Goal: Information Seeking & Learning: Learn about a topic

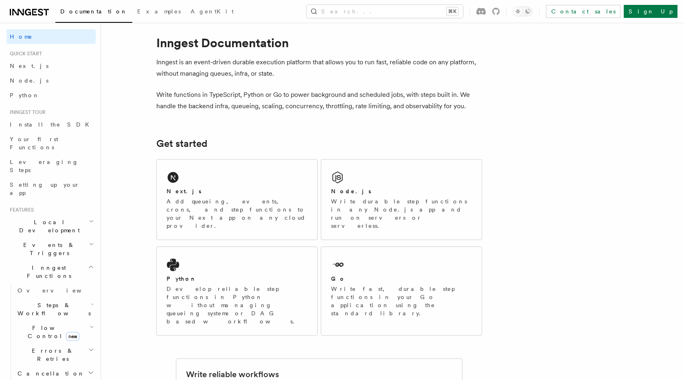
scroll to position [11, 0]
click at [58, 301] on span "Steps & Workflows" at bounding box center [52, 309] width 77 height 16
click at [41, 325] on span "Overview" at bounding box center [67, 328] width 84 height 7
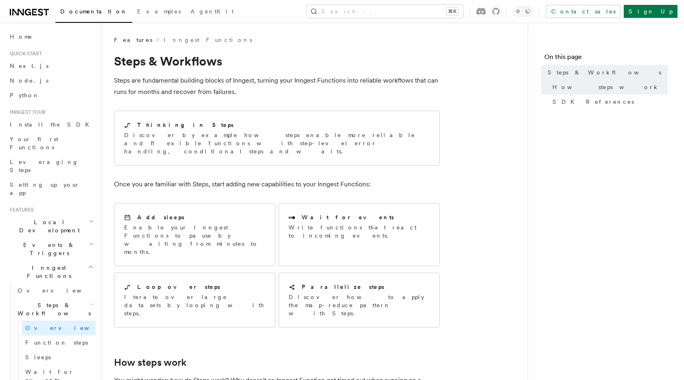
scroll to position [5, 0]
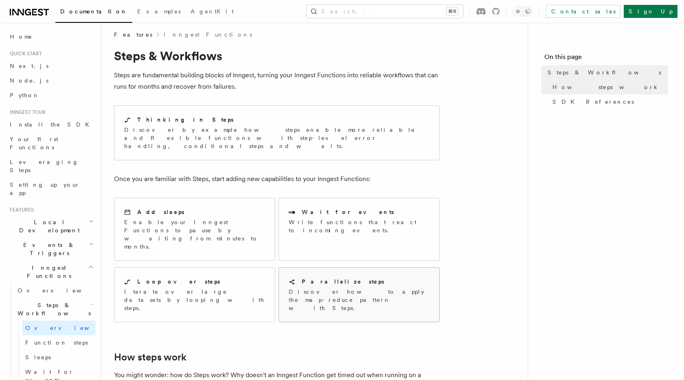
click at [314, 278] on h2 "Parallelize steps" at bounding box center [343, 282] width 83 height 8
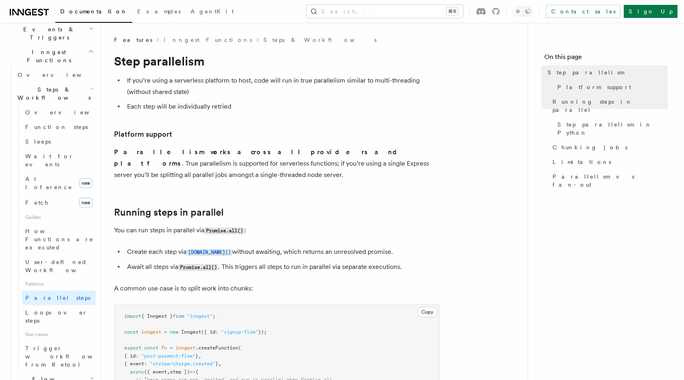
scroll to position [221, 0]
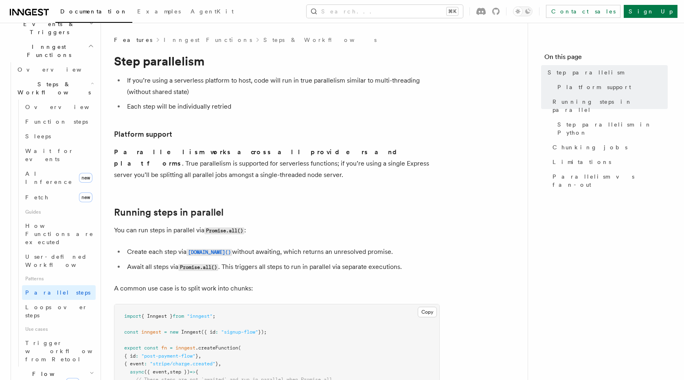
click at [22, 370] on span "Flow Control new" at bounding box center [51, 378] width 75 height 16
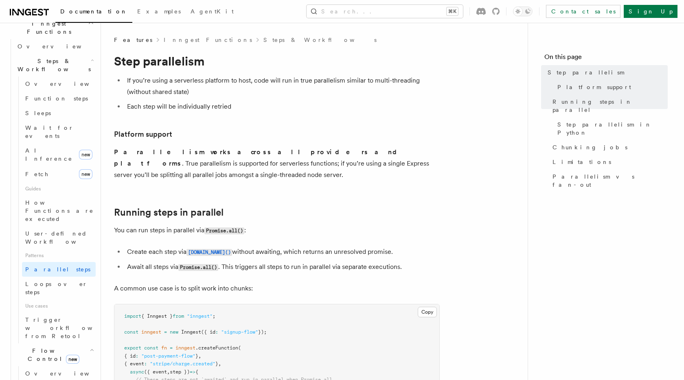
scroll to position [246, 0]
click at [31, 369] on span "Overview" at bounding box center [67, 372] width 84 height 7
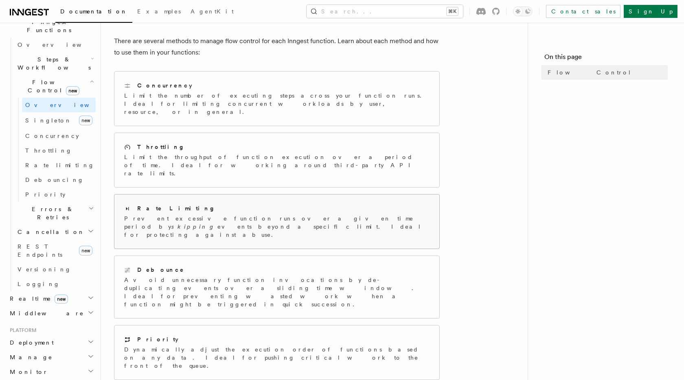
scroll to position [84, 0]
click at [44, 244] on span "REST Endpoints" at bounding box center [40, 251] width 45 height 15
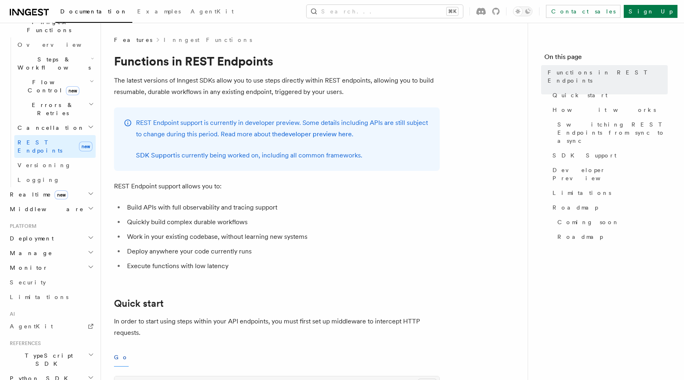
click at [20, 249] on span "Manage" at bounding box center [30, 253] width 46 height 8
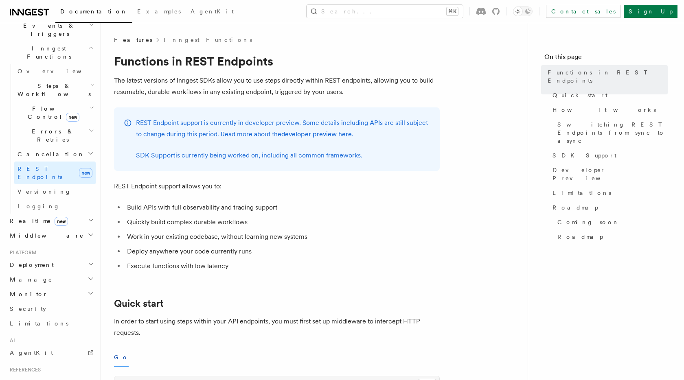
click at [23, 232] on span "Middleware" at bounding box center [45, 236] width 77 height 8
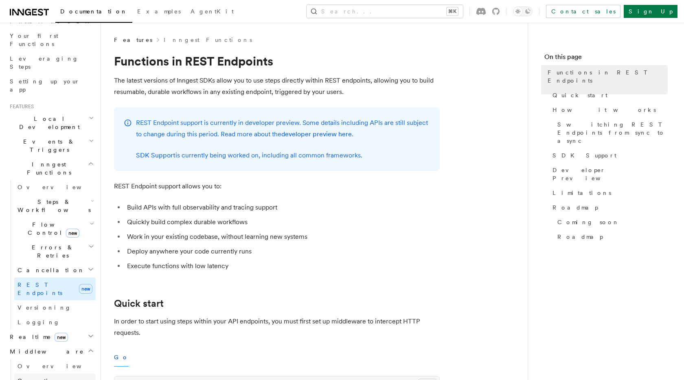
scroll to position [103, 0]
click at [42, 138] on span "Events & Triggers" at bounding box center [48, 146] width 82 height 16
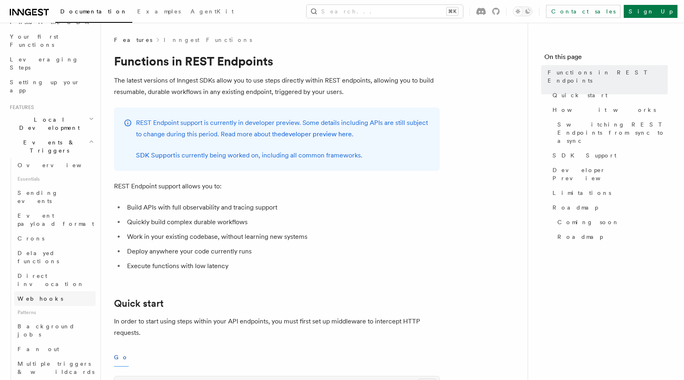
click at [30, 296] on span "Webhooks" at bounding box center [41, 299] width 46 height 7
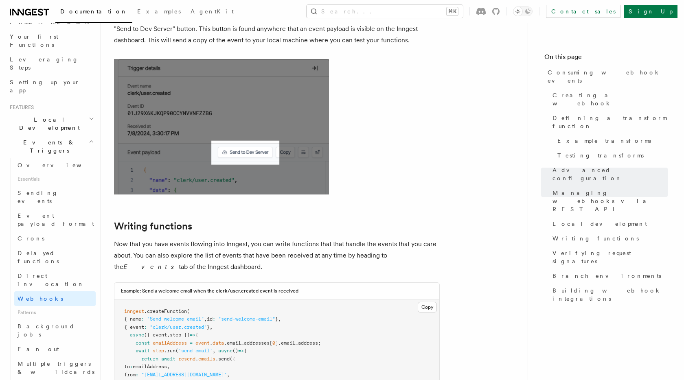
scroll to position [1930, 0]
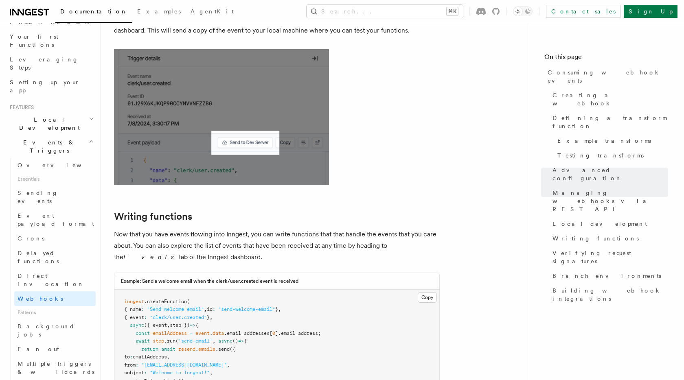
click at [252, 211] on h2 "Writing functions" at bounding box center [277, 216] width 326 height 11
click at [39, 273] on span "Direct invocation" at bounding box center [51, 280] width 67 height 15
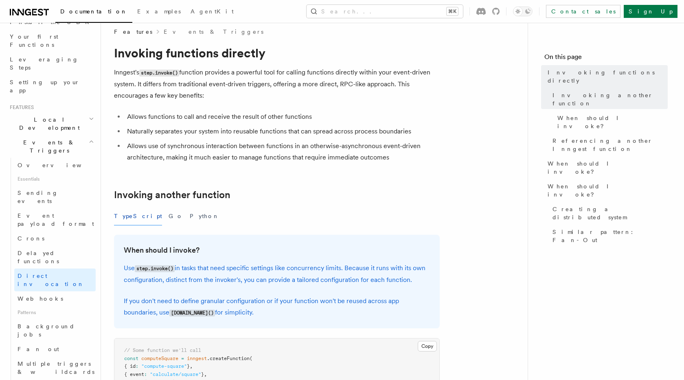
scroll to position [12, 0]
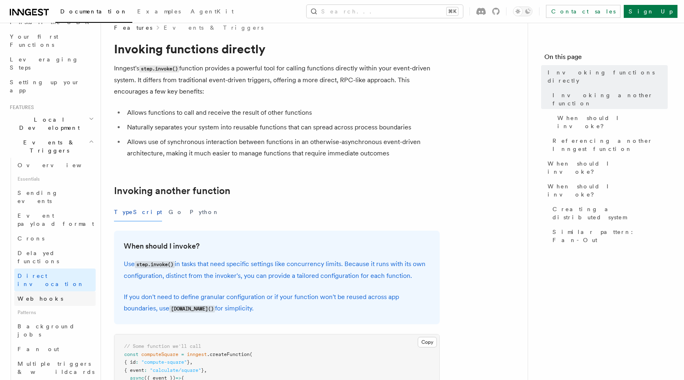
click at [40, 296] on span "Webhooks" at bounding box center [41, 299] width 46 height 7
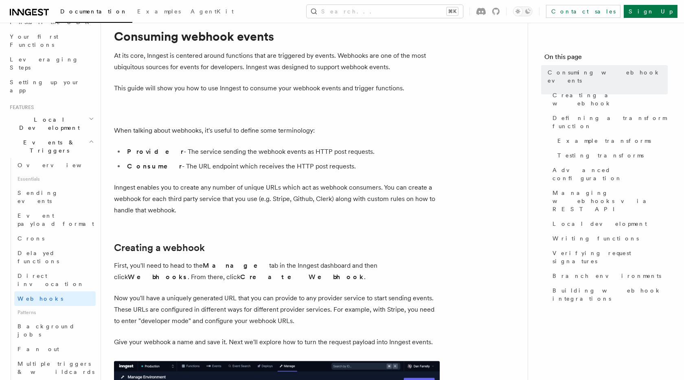
scroll to position [24, 0]
